Goal: Information Seeking & Learning: Learn about a topic

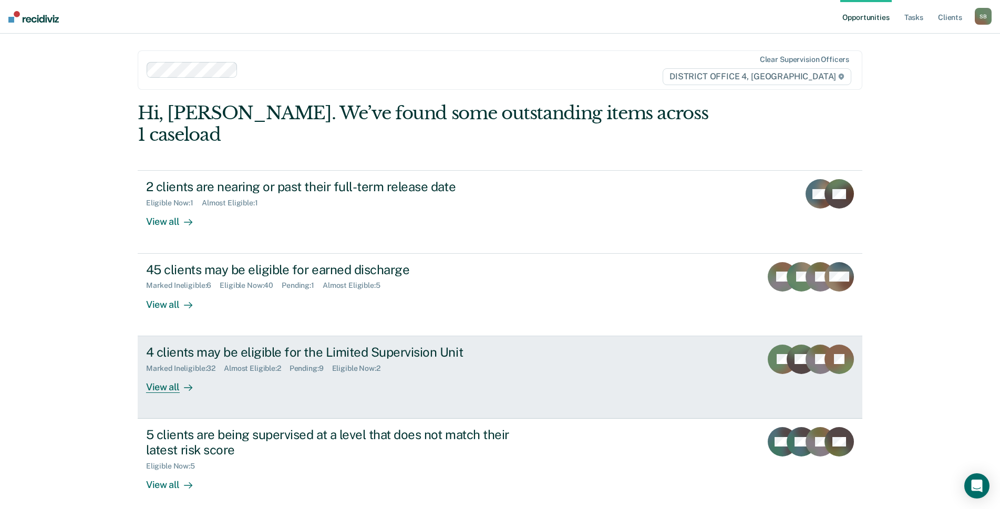
click at [328, 345] on div "4 clients may be eligible for the Limited Supervision Unit" at bounding box center [330, 352] width 369 height 15
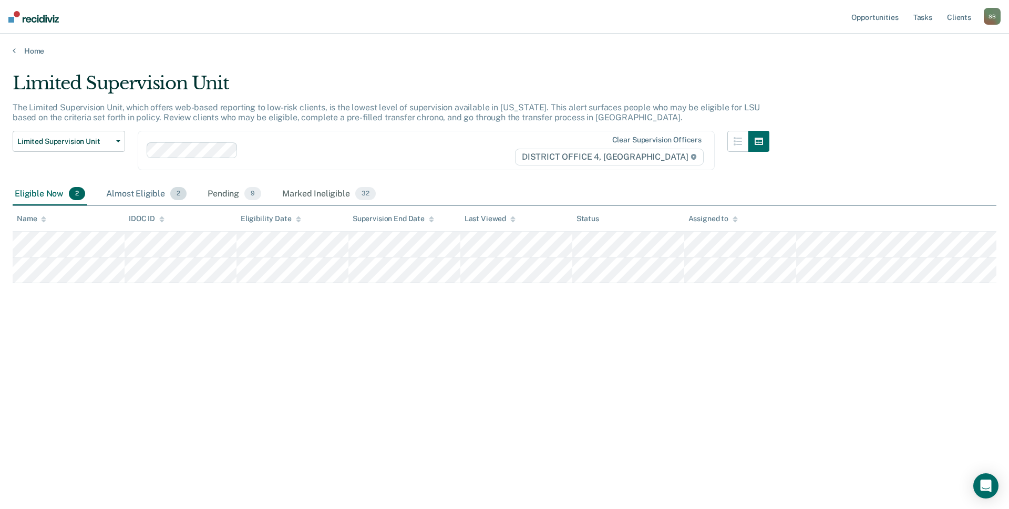
click at [126, 188] on div "Almost Eligible 2" at bounding box center [146, 194] width 85 height 23
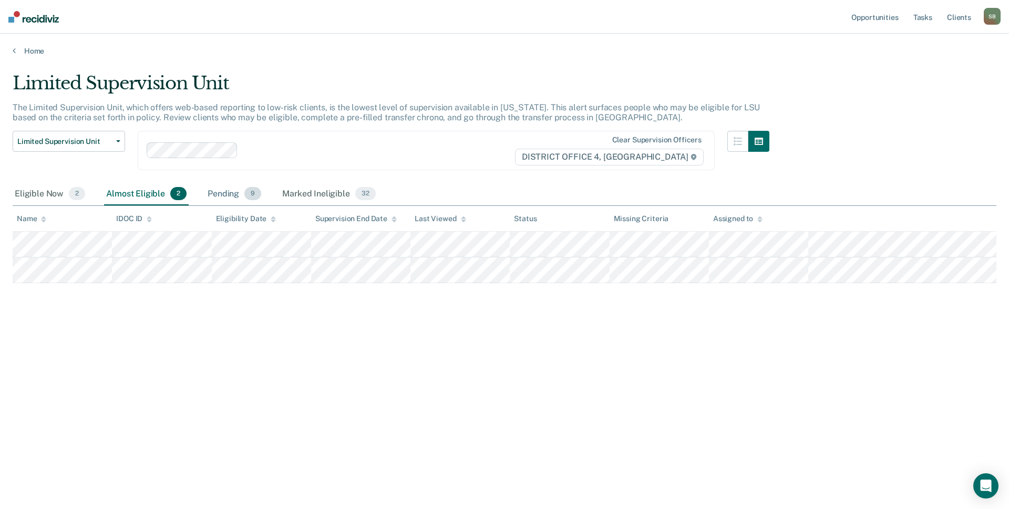
click at [222, 192] on div "Pending 9" at bounding box center [234, 194] width 58 height 23
